Goal: Task Accomplishment & Management: Manage account settings

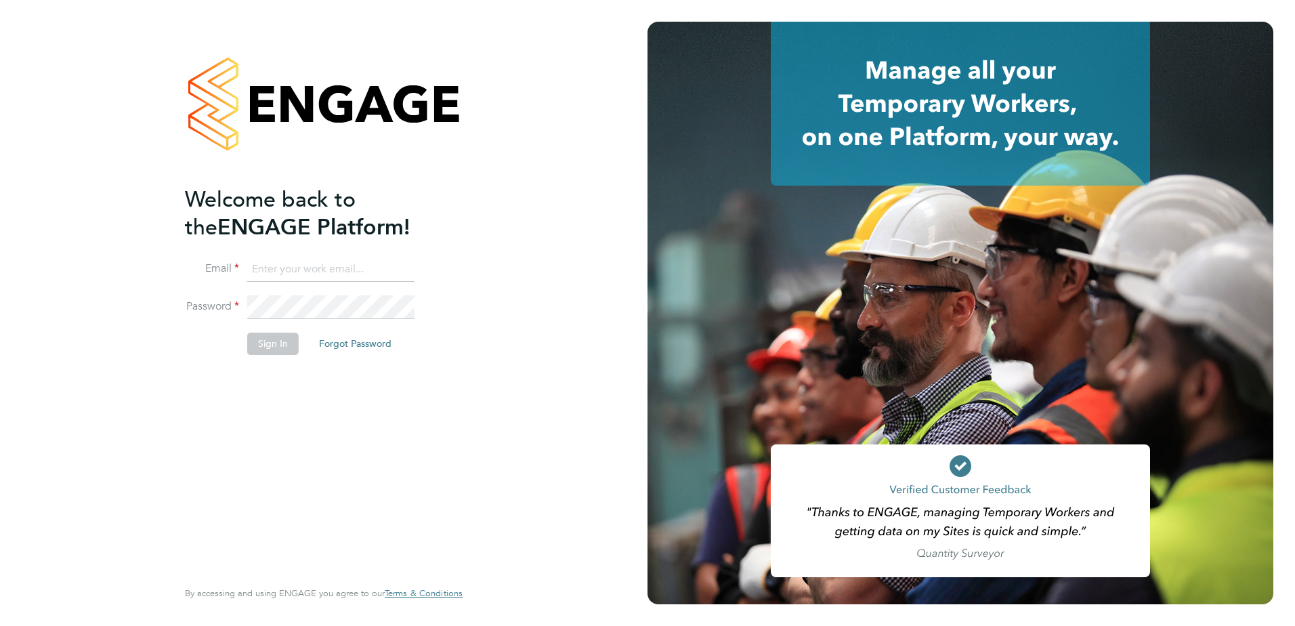
type input "paul.stern@cpplc.com"
click at [259, 346] on button "Sign In" at bounding box center [272, 344] width 51 height 22
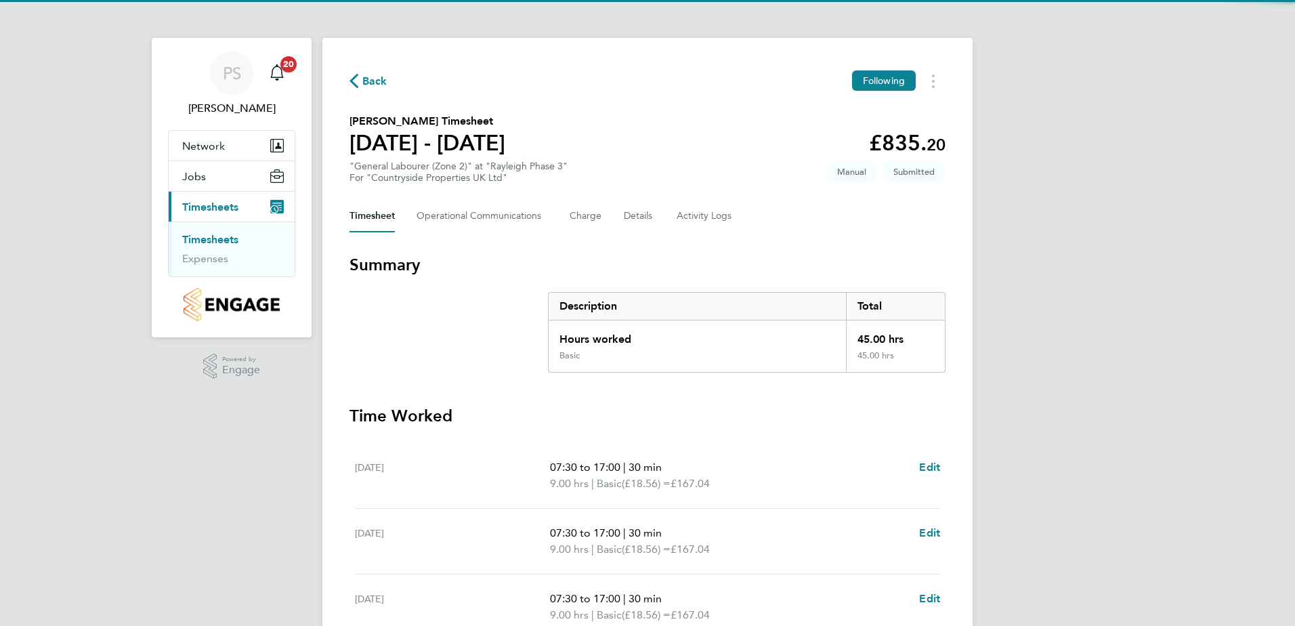
click at [211, 235] on link "Timesheets" at bounding box center [210, 239] width 56 height 13
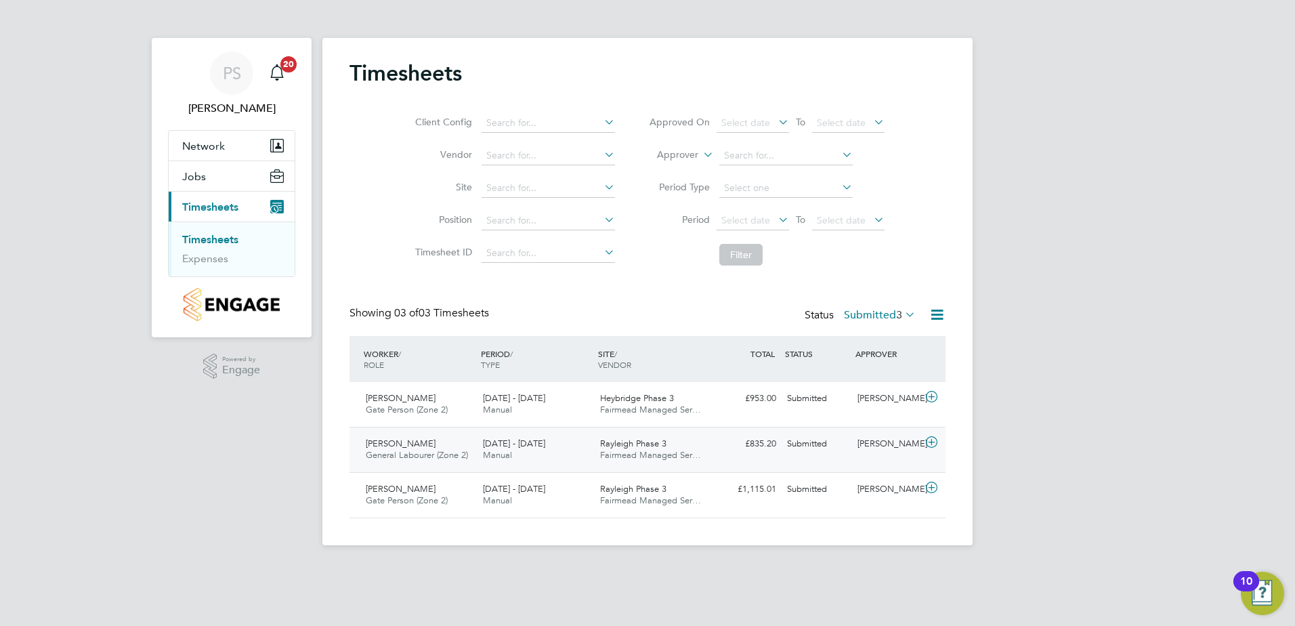
click at [566, 455] on div "22 - 28 Sep 2025 Manual" at bounding box center [536, 450] width 117 height 34
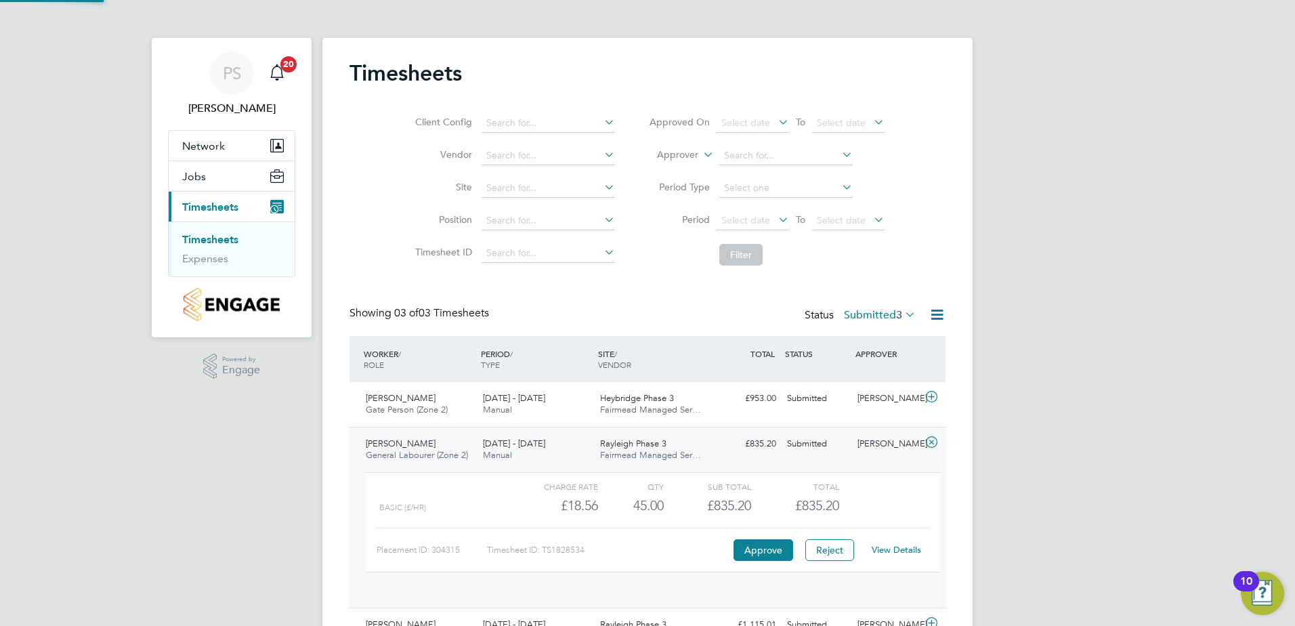
scroll to position [23, 132]
click at [750, 547] on button "Approve" at bounding box center [764, 550] width 60 height 22
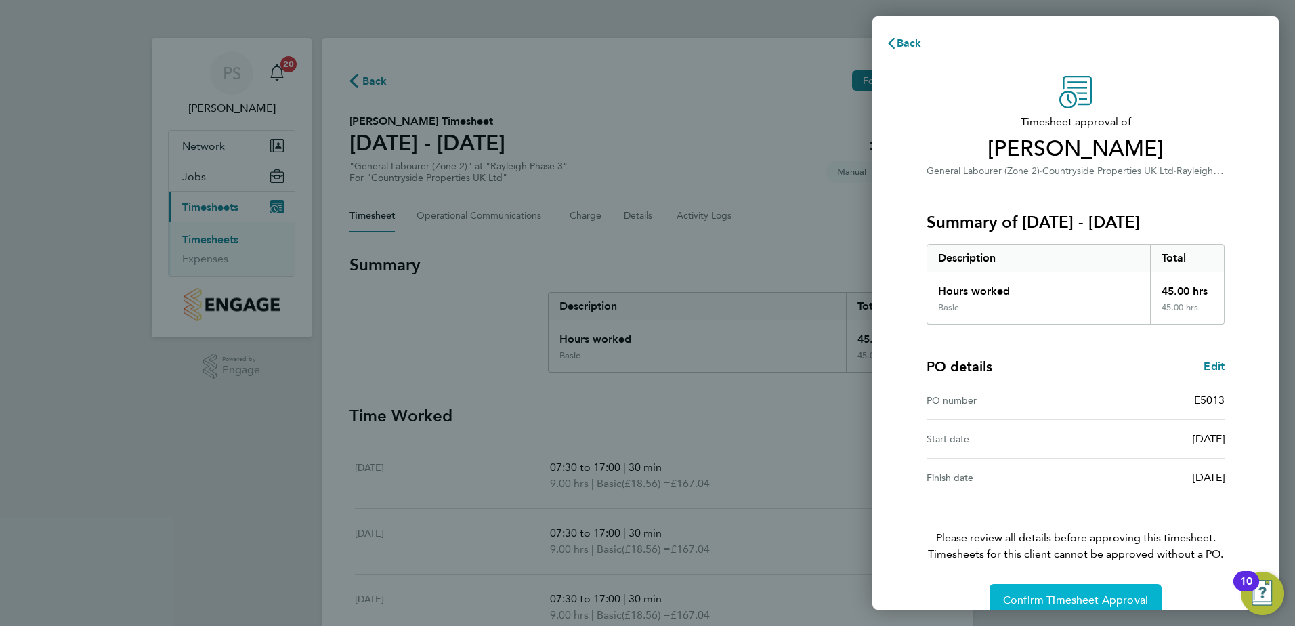
click at [1114, 595] on span "Confirm Timesheet Approval" at bounding box center [1075, 600] width 145 height 14
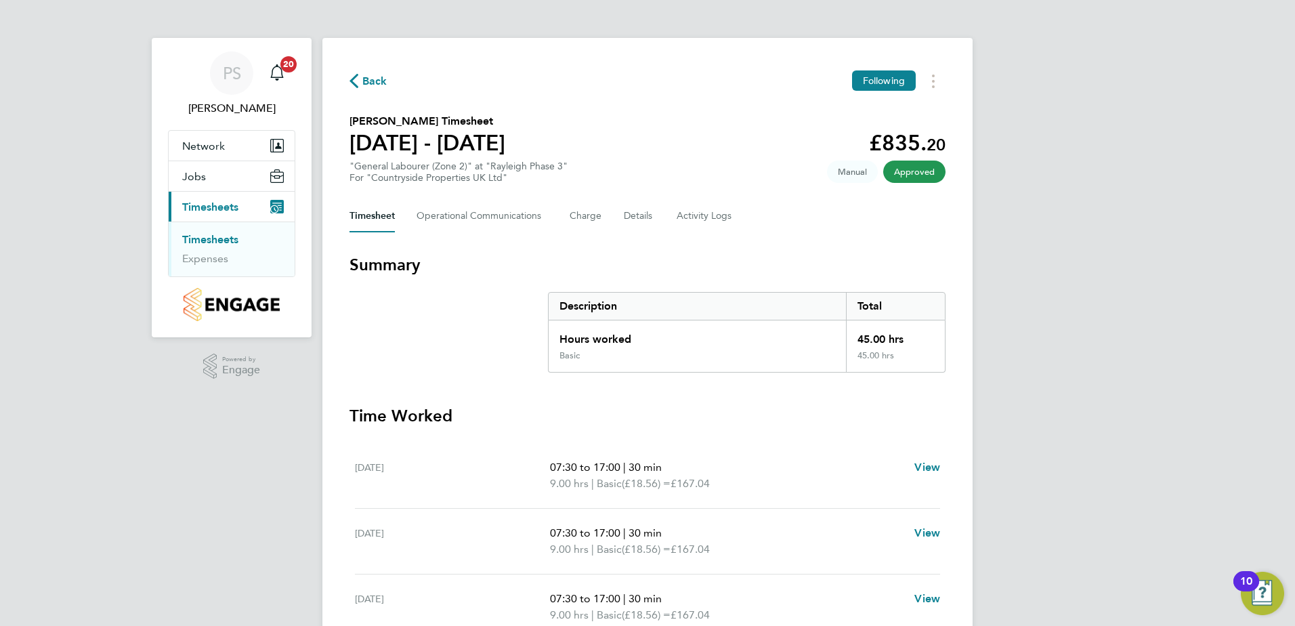
click at [198, 236] on link "Timesheets" at bounding box center [210, 239] width 56 height 13
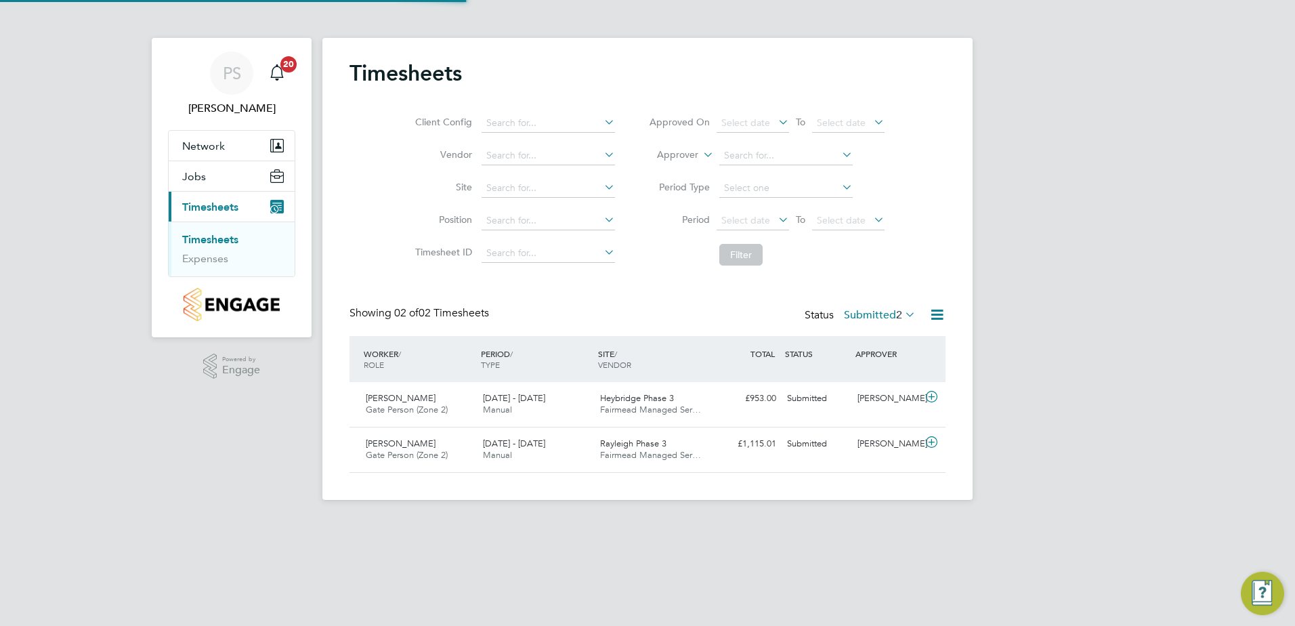
scroll to position [35, 118]
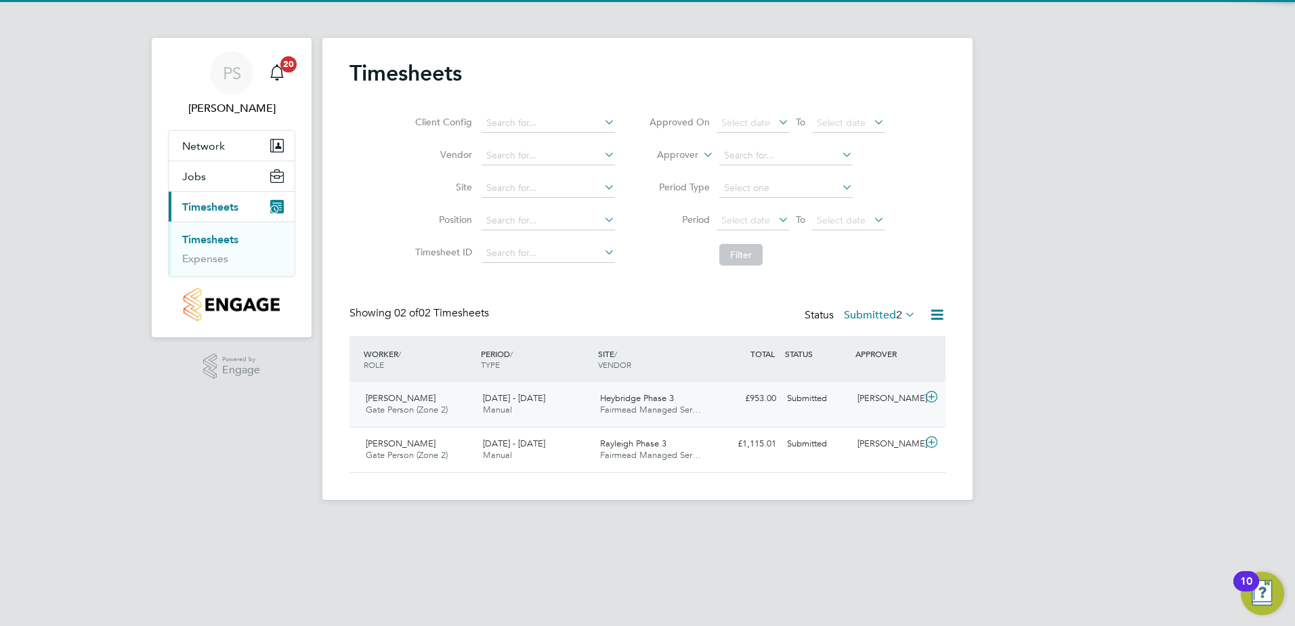
click at [623, 413] on span "Fairmead Managed Ser…" at bounding box center [650, 410] width 101 height 12
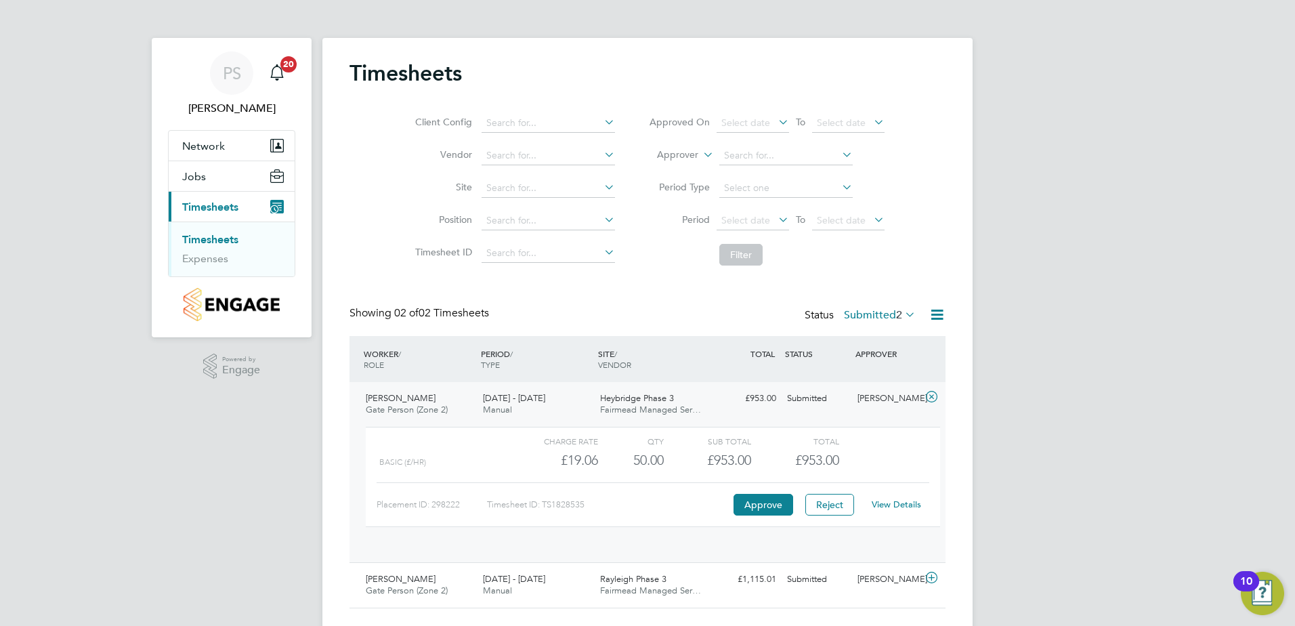
scroll to position [23, 132]
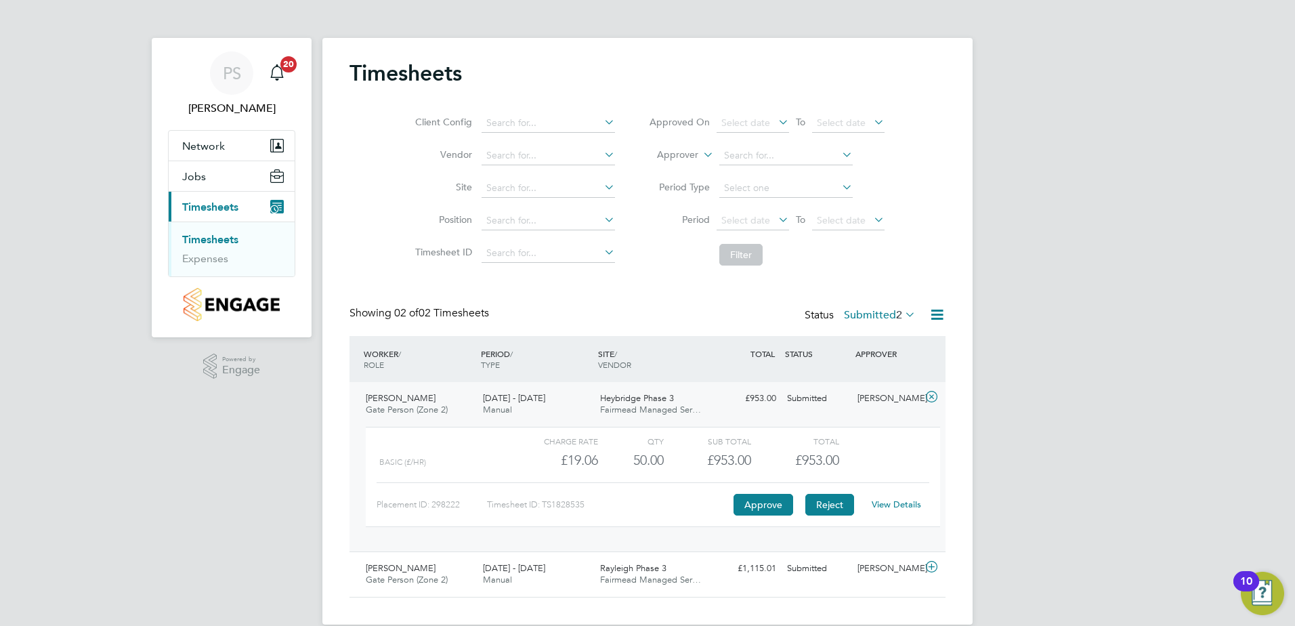
click at [820, 508] on button "Reject" at bounding box center [829, 505] width 49 height 22
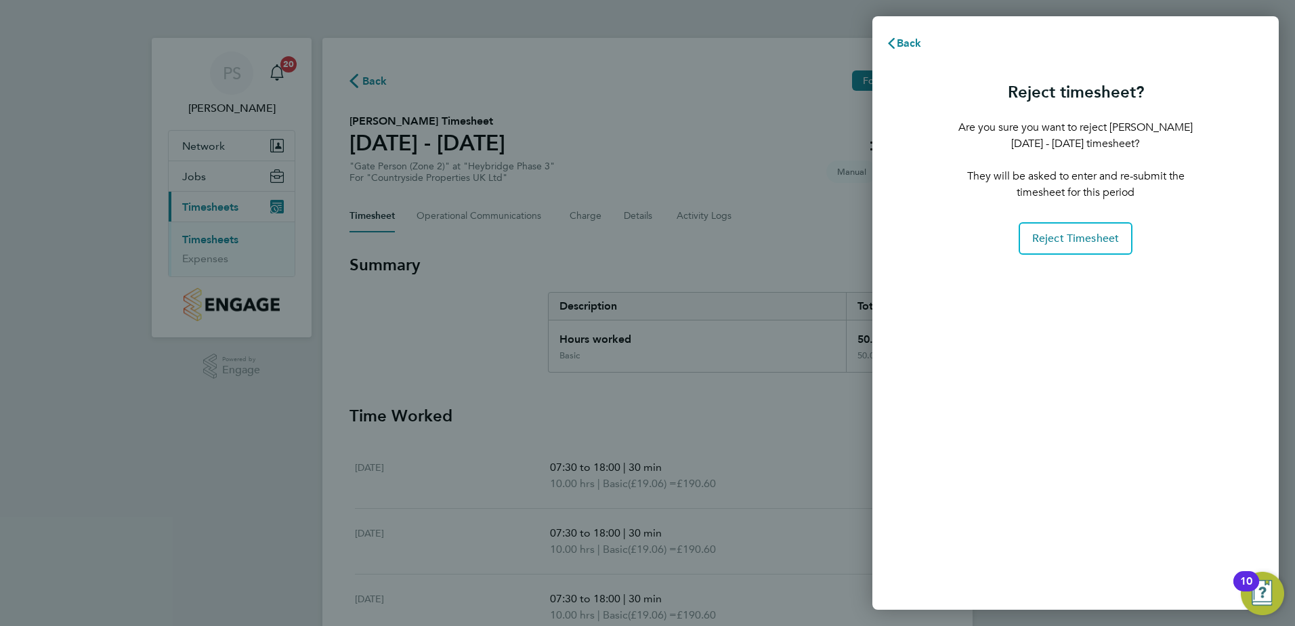
click at [444, 337] on div "Back Reject timesheet? Are you sure you want to reject Neil Wildin's 22 - 28 Se…" at bounding box center [647, 313] width 1295 height 626
click at [1057, 236] on span "Reject Timesheet" at bounding box center [1075, 239] width 87 height 14
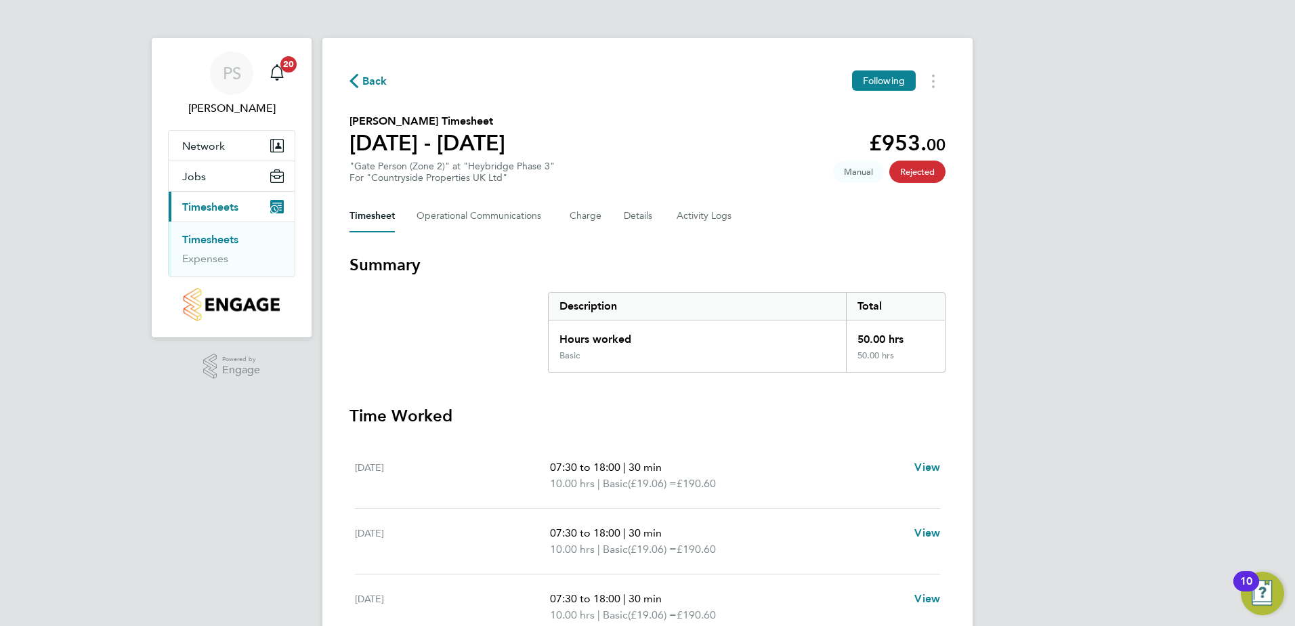
click at [216, 240] on link "Timesheets" at bounding box center [210, 239] width 56 height 13
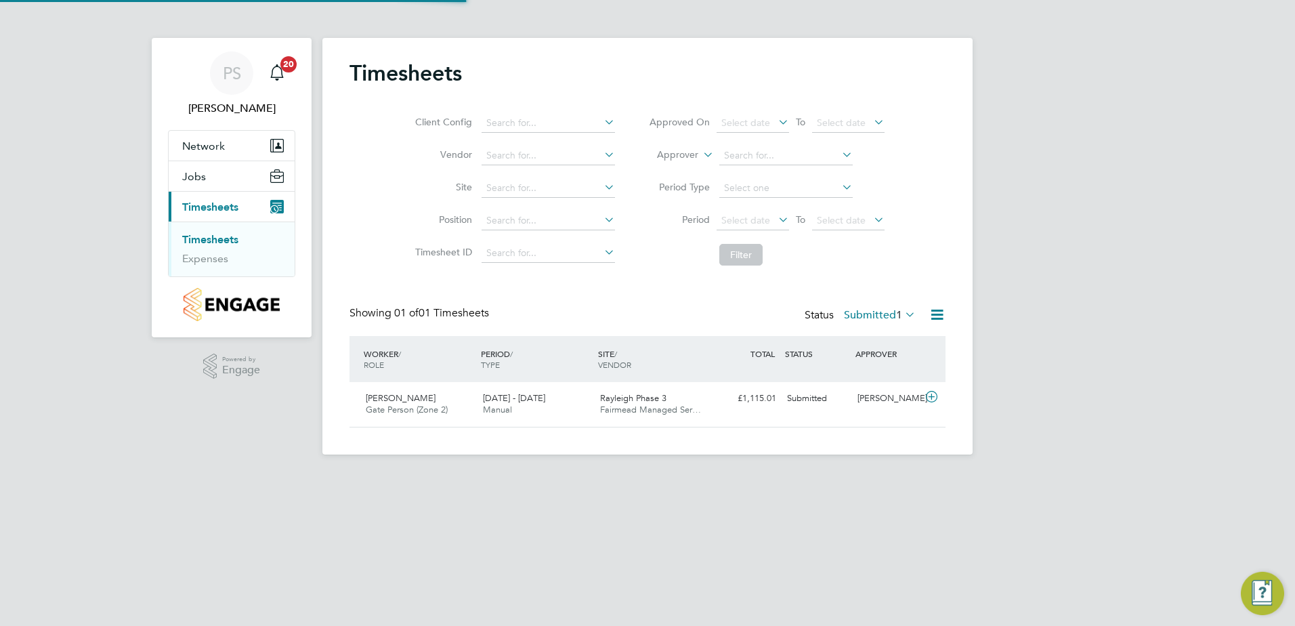
scroll to position [35, 118]
click at [559, 403] on div "22 - 28 Sep 2025 Manual" at bounding box center [536, 404] width 117 height 34
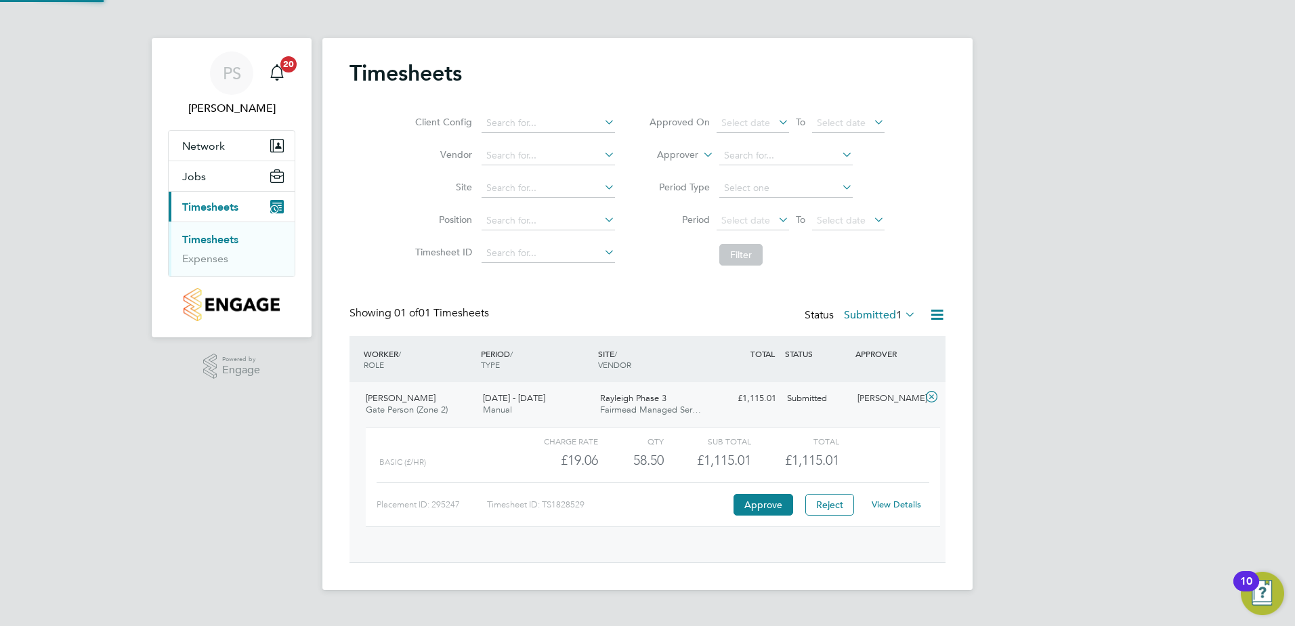
scroll to position [23, 132]
click at [775, 501] on button "Approve" at bounding box center [764, 505] width 60 height 22
click at [757, 494] on button "Approve" at bounding box center [764, 505] width 60 height 22
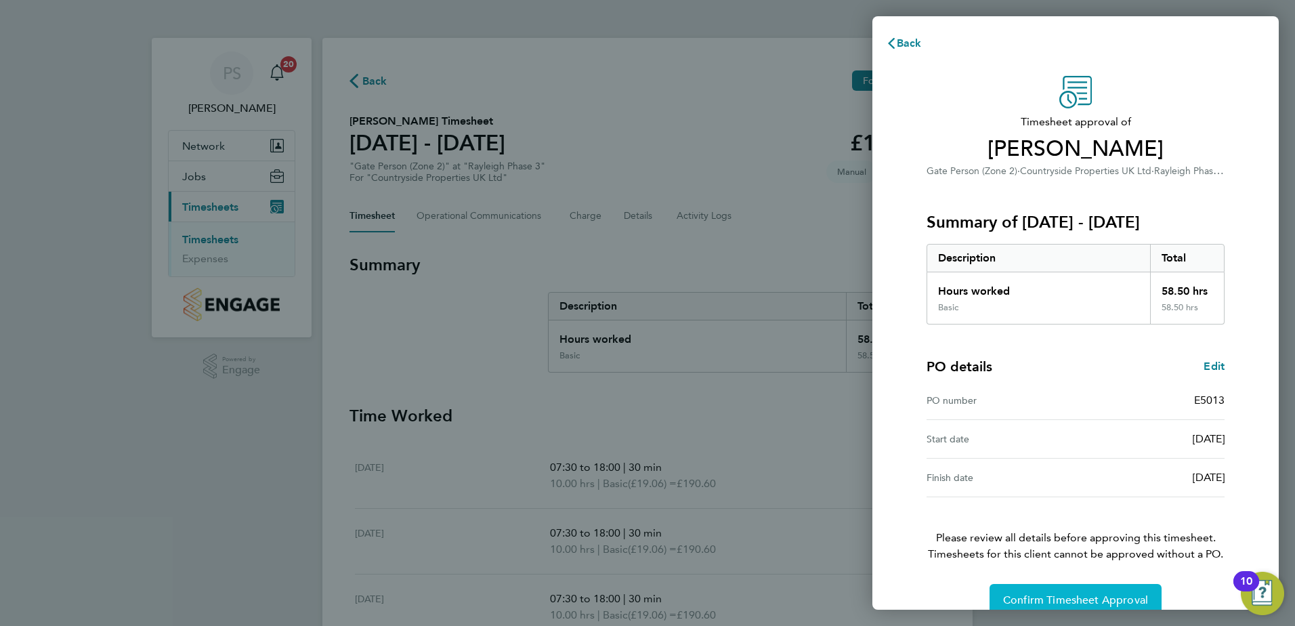
click at [1061, 599] on span "Confirm Timesheet Approval" at bounding box center [1075, 600] width 145 height 14
click at [1038, 588] on button "Confirm Timesheet Approval" at bounding box center [1076, 600] width 172 height 33
